Goal: Task Accomplishment & Management: Complete application form

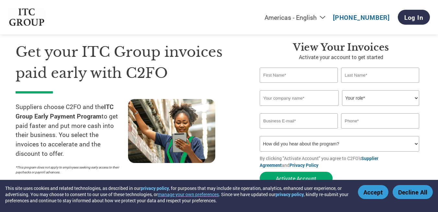
scroll to position [32, 0]
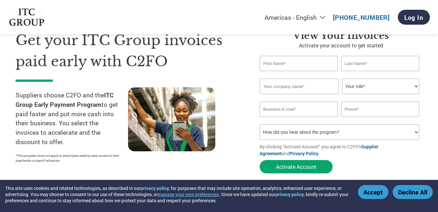
click at [277, 64] on input "text" at bounding box center [299, 63] width 78 height 15
click at [238, 59] on h1 "Get your ITC Group invoices paid early with C2FO" at bounding box center [128, 51] width 225 height 42
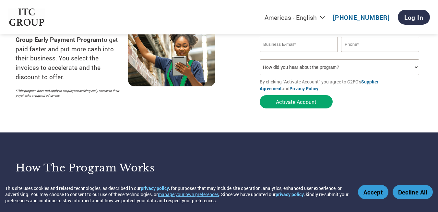
scroll to position [0, 0]
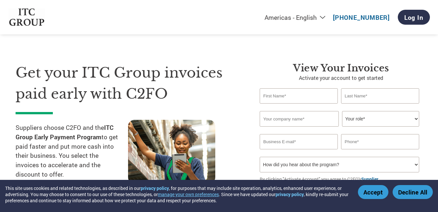
click at [380, 118] on select "Your role* CFO Controller Credit Manager Finance Director Treasurer CEO Preside…" at bounding box center [380, 119] width 77 height 16
click at [379, 117] on select "Your role* CFO Controller Credit Manager Finance Director Treasurer CEO Preside…" at bounding box center [380, 119] width 77 height 16
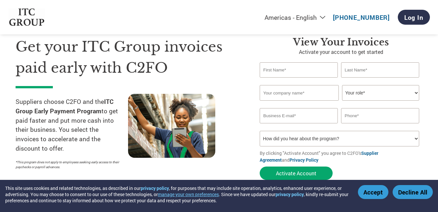
scroll to position [32, 0]
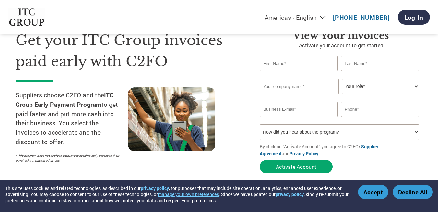
click at [309, 58] on input "text" at bounding box center [299, 63] width 78 height 15
type input "Ashokkumar"
type input "Durai"
type input "Laxmi Energy Networks"
type input "marketingenergynetworks@gmail.com"
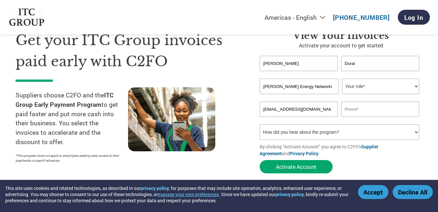
type input "07502099222"
click at [386, 85] on select "Your role* CFO Controller Credit Manager Finance Director Treasurer CEO Preside…" at bounding box center [380, 87] width 77 height 16
select select "OFFICE_MANAGER"
click at [342, 79] on select "Your role* CFO Controller Credit Manager Finance Director Treasurer CEO Preside…" at bounding box center [380, 87] width 77 height 16
click at [391, 84] on select "Your role* CFO Controller Credit Manager Finance Director Treasurer CEO Preside…" at bounding box center [380, 87] width 77 height 16
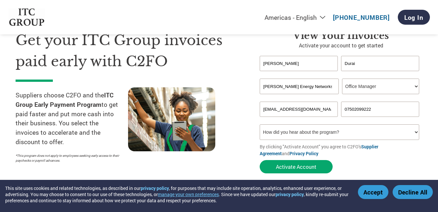
click at [418, 130] on select "How did you hear about the program? Received a letter Email Social Media Online…" at bounding box center [340, 132] width 160 height 16
select select "Email"
click at [260, 124] on select "How did you hear about the program? Received a letter Email Social Media Online…" at bounding box center [340, 132] width 160 height 16
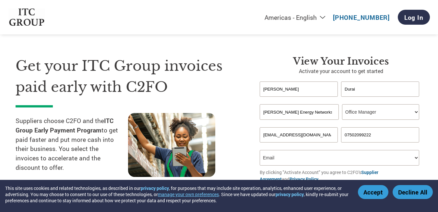
scroll to position [0, 0]
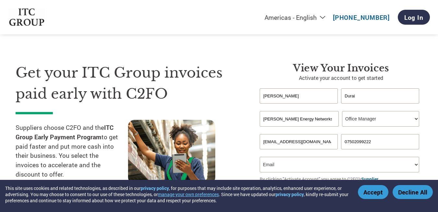
click at [393, 122] on select "Your role* CFO Controller Credit Manager Finance Director Treasurer CEO Preside…" at bounding box center [380, 119] width 77 height 16
click at [434, 80] on section "Get your ITC Group invoices paid early with C2FO Suppliers choose C2FO and the …" at bounding box center [219, 128] width 438 height 204
click at [408, 118] on select "Your role* CFO Controller Credit Manager Finance Director Treasurer CEO Preside…" at bounding box center [380, 119] width 77 height 16
click at [429, 85] on section "Get your ITC Group invoices paid early with C2FO Suppliers choose C2FO and the …" at bounding box center [219, 128] width 438 height 204
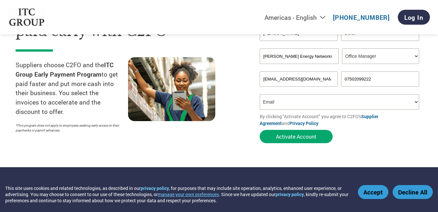
scroll to position [65, 0]
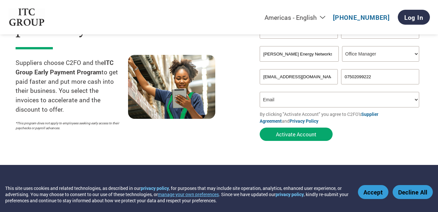
click at [323, 101] on select "How did you hear about the program? Received a letter Email Social Media Online…" at bounding box center [340, 100] width 160 height 16
click at [297, 136] on button "Activate Account" at bounding box center [296, 134] width 73 height 13
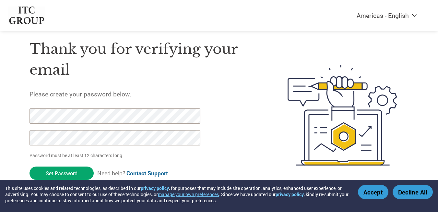
scroll to position [18, 0]
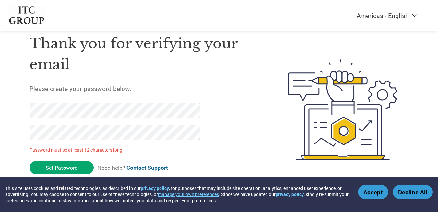
drag, startPoint x: 74, startPoint y: 166, endPoint x: 0, endPoint y: 98, distance: 100.4
click at [0, 98] on div "Americas - English Américas - Español Américas - Português Amériques - Français…" at bounding box center [219, 84] width 438 height 204
click at [1, 107] on div "Americas - English Américas - Español Américas - Português Amériques - Français…" at bounding box center [219, 84] width 438 height 204
click at [0, 133] on div "Americas - English Américas - Español Américas - Português Amériques - Français…" at bounding box center [219, 84] width 438 height 204
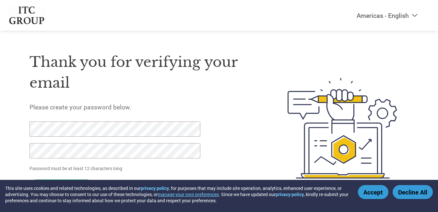
scroll to position [18, 0]
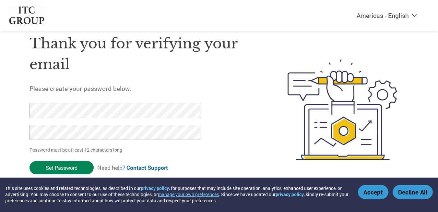
click at [77, 162] on input "Set Password" at bounding box center [62, 167] width 64 height 13
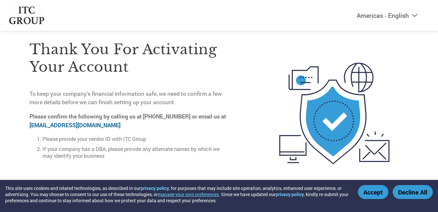
scroll to position [23, 0]
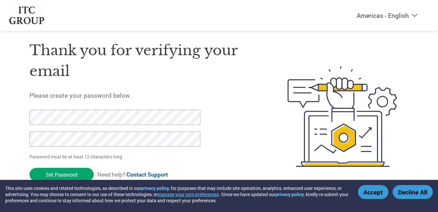
scroll to position [18, 0]
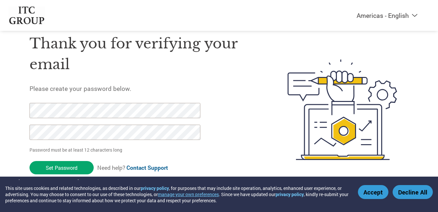
drag, startPoint x: 269, startPoint y: 137, endPoint x: 331, endPoint y: 106, distance: 69.4
click at [269, 136] on div at bounding box center [333, 110] width 152 height 172
click at [415, 15] on select "Americas - English Américas - Español Américas - Português Amériques - Français…" at bounding box center [347, 15] width 150 height 8
click at [417, 15] on select "Americas - English Américas - Español Américas - Português Amériques - Français…" at bounding box center [347, 15] width 150 height 8
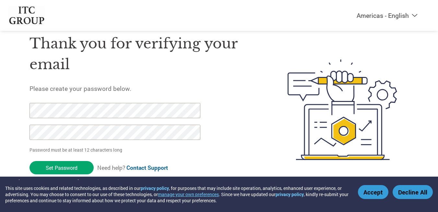
select select "en-IN"
click at [313, 12] on select "Americas - English Américas - Español Américas - Português Amériques - Français…" at bounding box center [347, 15] width 150 height 8
click at [372, 191] on button "Accept" at bounding box center [373, 192] width 30 height 14
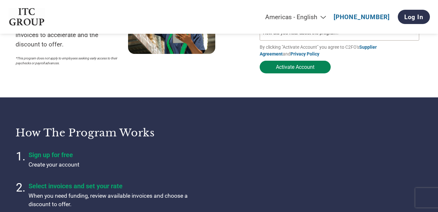
scroll to position [97, 0]
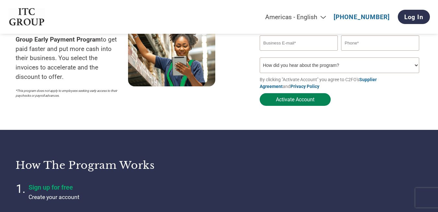
click at [294, 101] on button "Activate Account" at bounding box center [295, 99] width 71 height 13
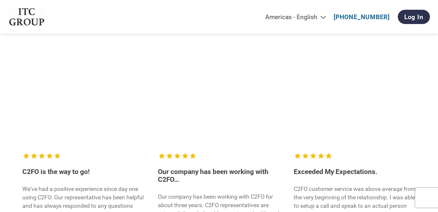
scroll to position [779, 0]
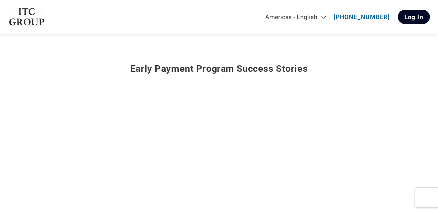
click at [416, 20] on link "Log In" at bounding box center [414, 17] width 32 height 14
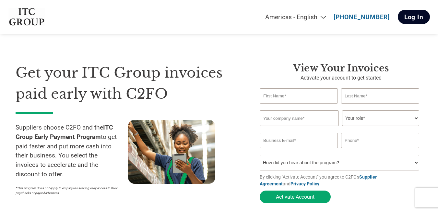
click at [410, 18] on link "Log In" at bounding box center [414, 17] width 32 height 14
